Goal: Check status: Check status

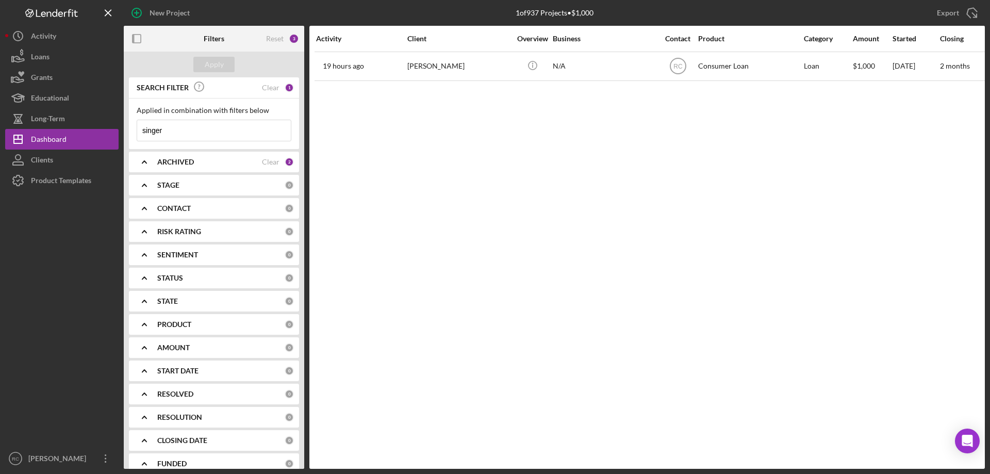
drag, startPoint x: 160, startPoint y: 126, endPoint x: 168, endPoint y: 129, distance: 8.3
click at [162, 128] on input "singer" at bounding box center [214, 130] width 154 height 21
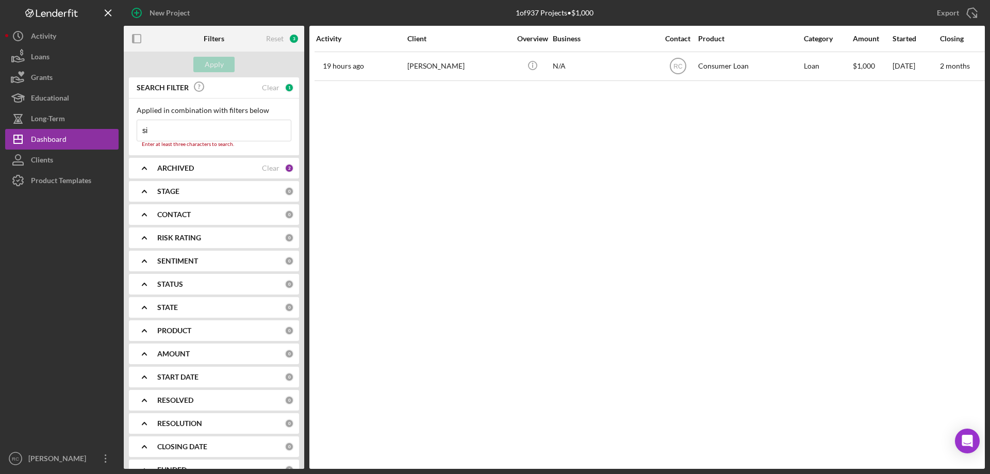
type input "s"
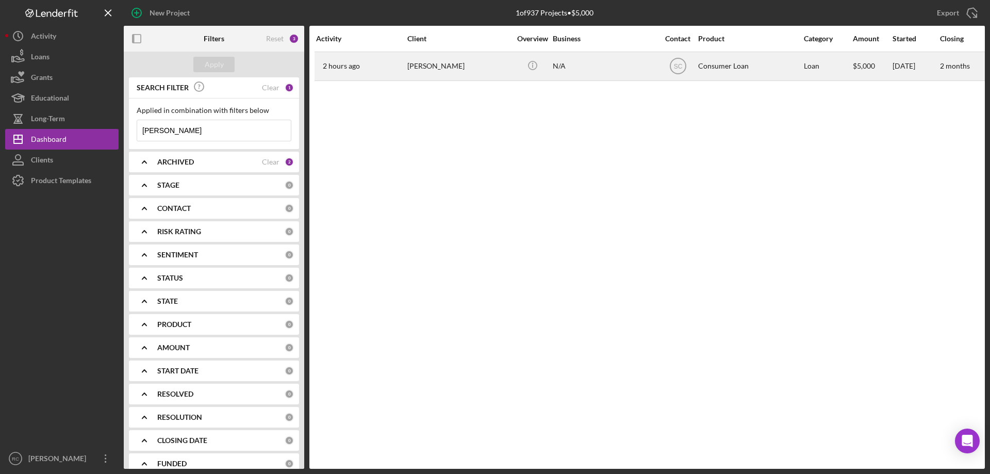
type input "[PERSON_NAME]"
click at [437, 67] on div "[PERSON_NAME]" at bounding box center [458, 66] width 103 height 27
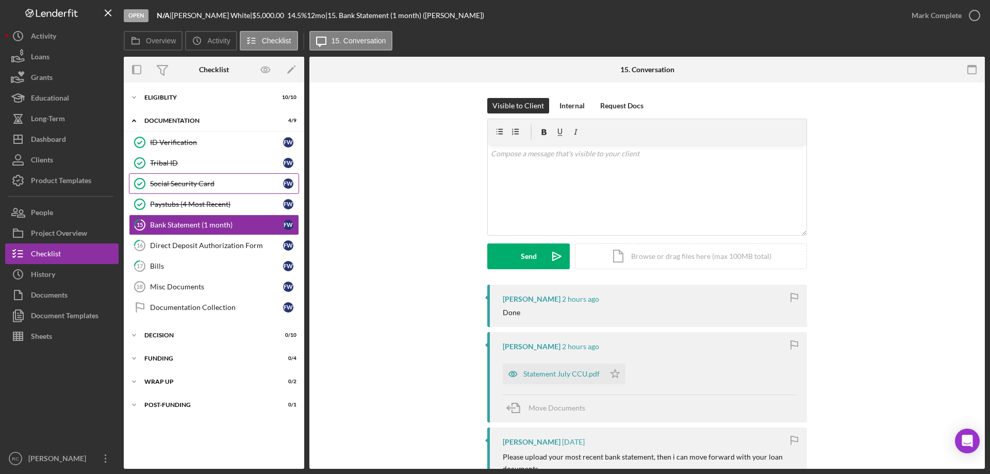
click at [185, 185] on div "Social Security Card" at bounding box center [216, 183] width 133 height 8
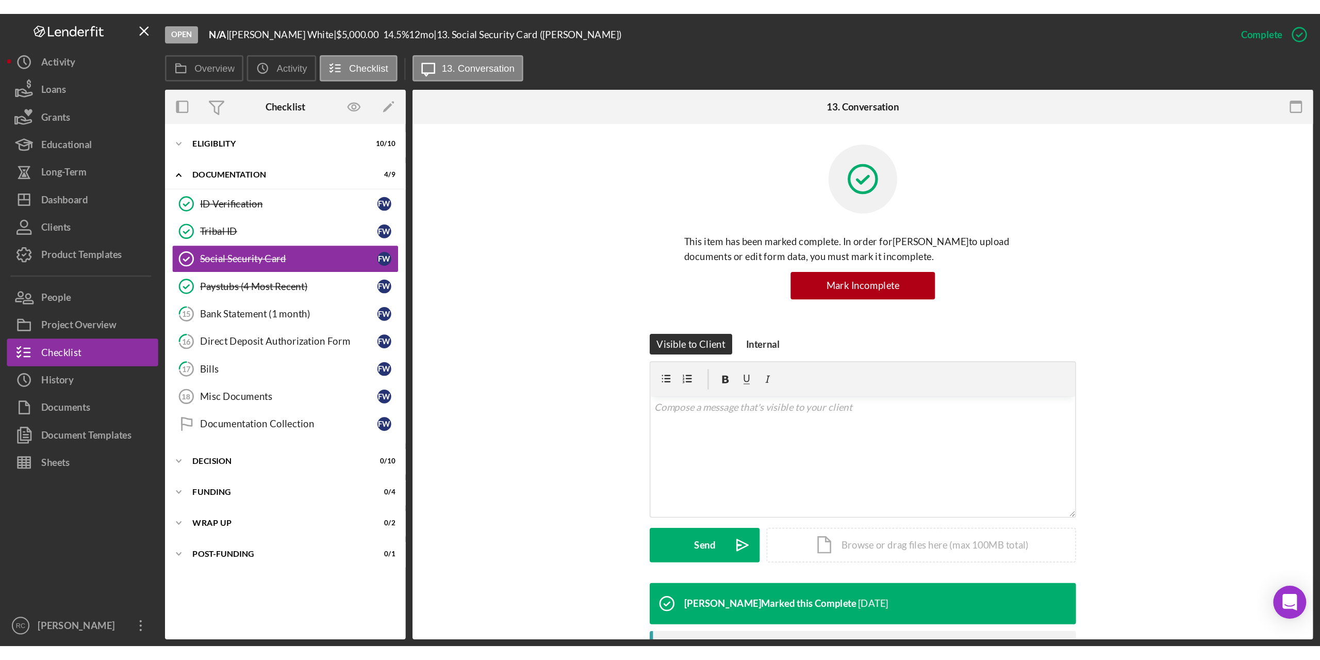
scroll to position [138, 0]
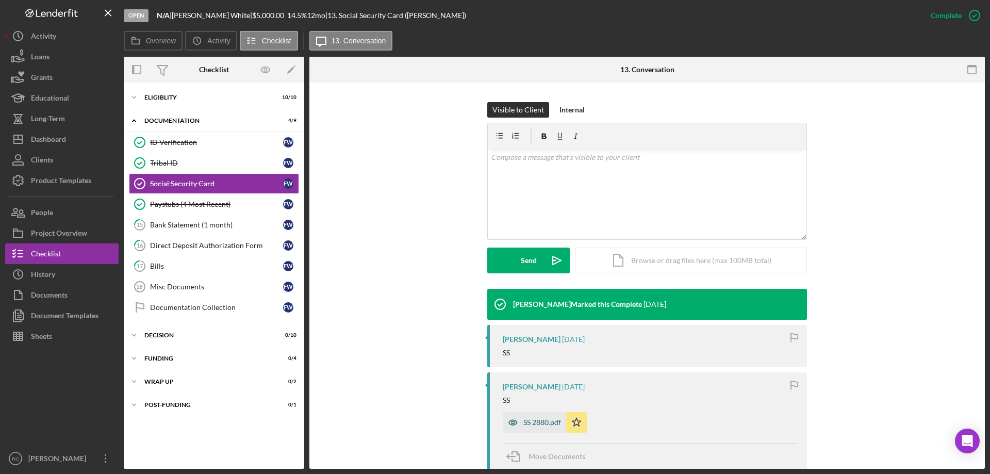
click at [540, 422] on div "SS 2880.pdf" at bounding box center [543, 422] width 38 height 8
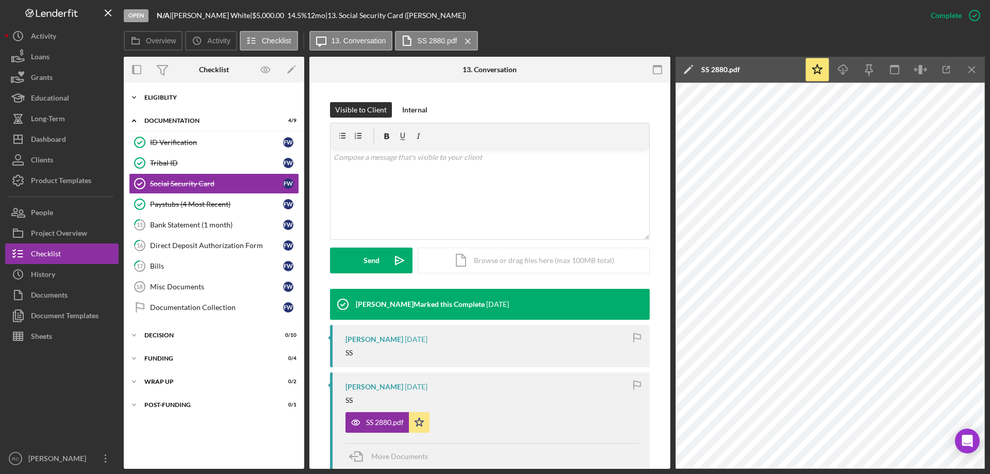
click at [162, 97] on div "Eligiblity" at bounding box center [217, 97] width 147 height 6
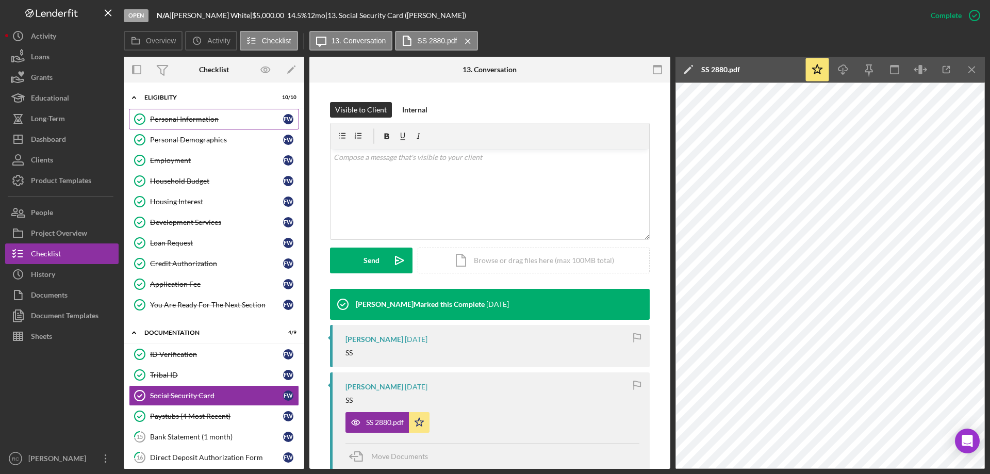
click at [184, 119] on div "Personal Information" at bounding box center [216, 119] width 133 height 8
